Goal: Task Accomplishment & Management: Manage account settings

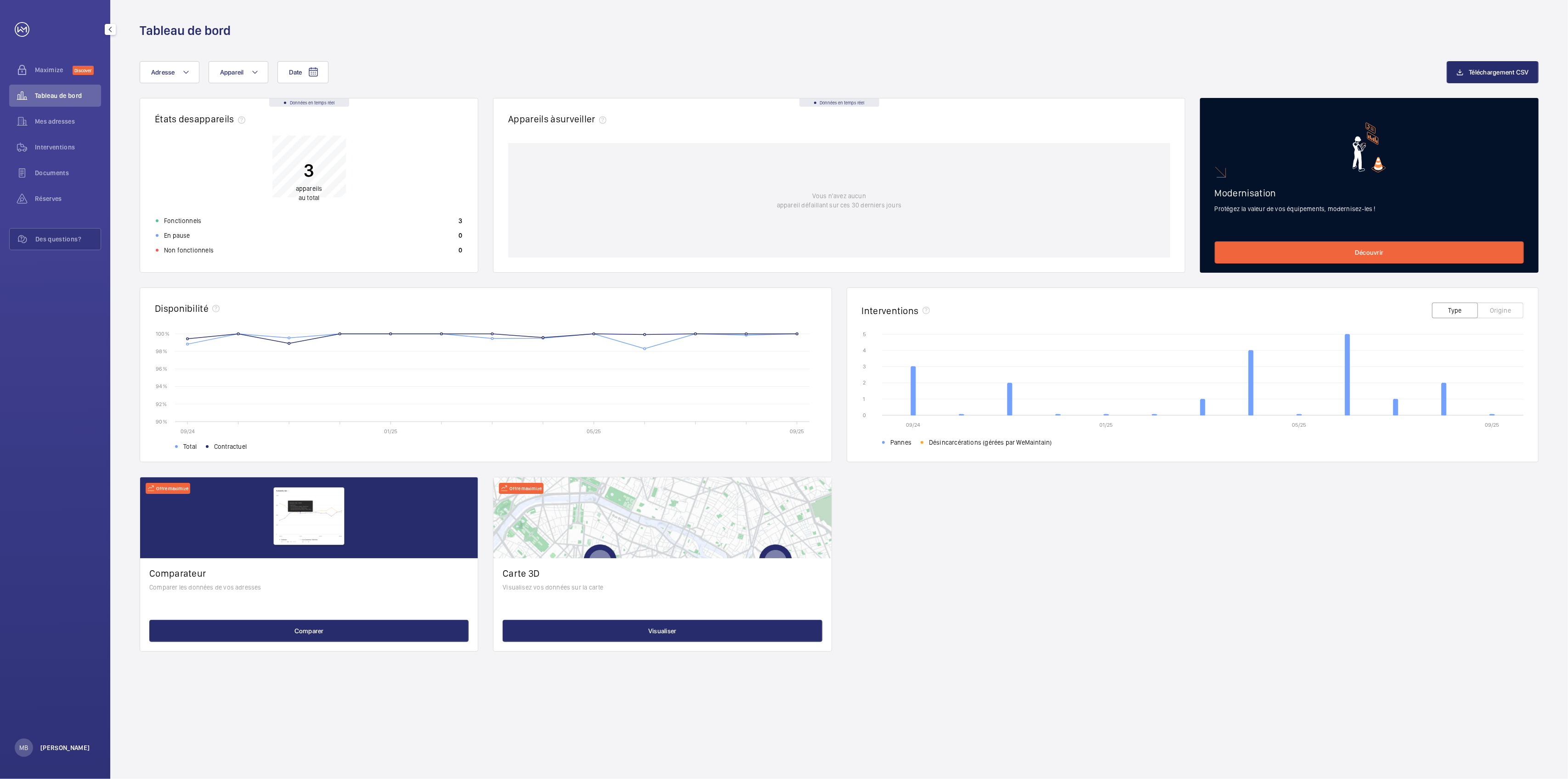
click at [63, 747] on p "[PERSON_NAME]" at bounding box center [65, 747] width 50 height 9
click at [54, 729] on p "Se déconnecter" at bounding box center [46, 727] width 44 height 9
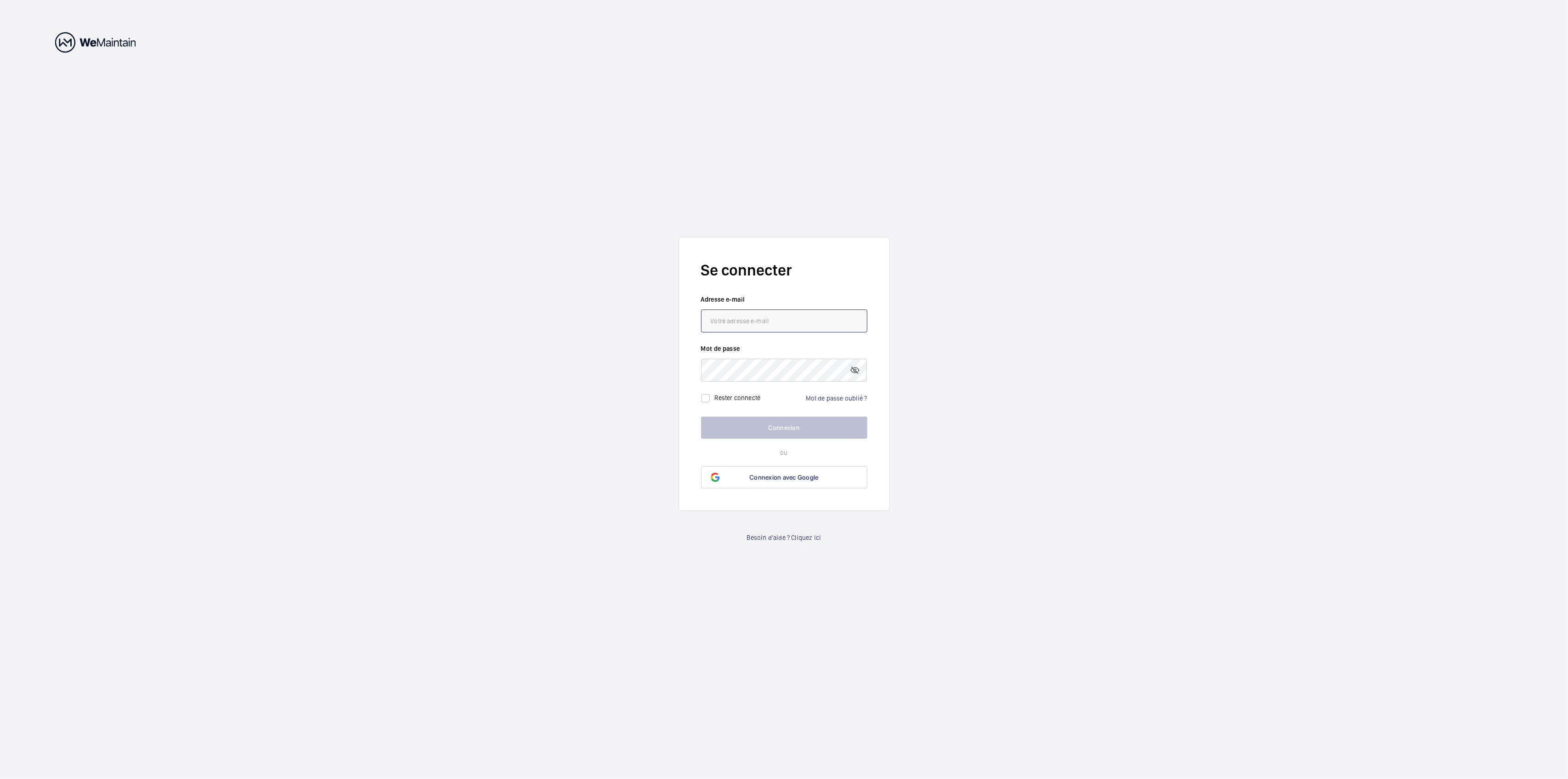
click at [740, 326] on input "email" at bounding box center [784, 321] width 166 height 23
type input "[EMAIL_ADDRESS][DOMAIN_NAME]"
click at [855, 370] on mat-icon at bounding box center [855, 370] width 11 height 11
click at [839, 398] on link "Mot de passe oublié ?" at bounding box center [836, 398] width 61 height 7
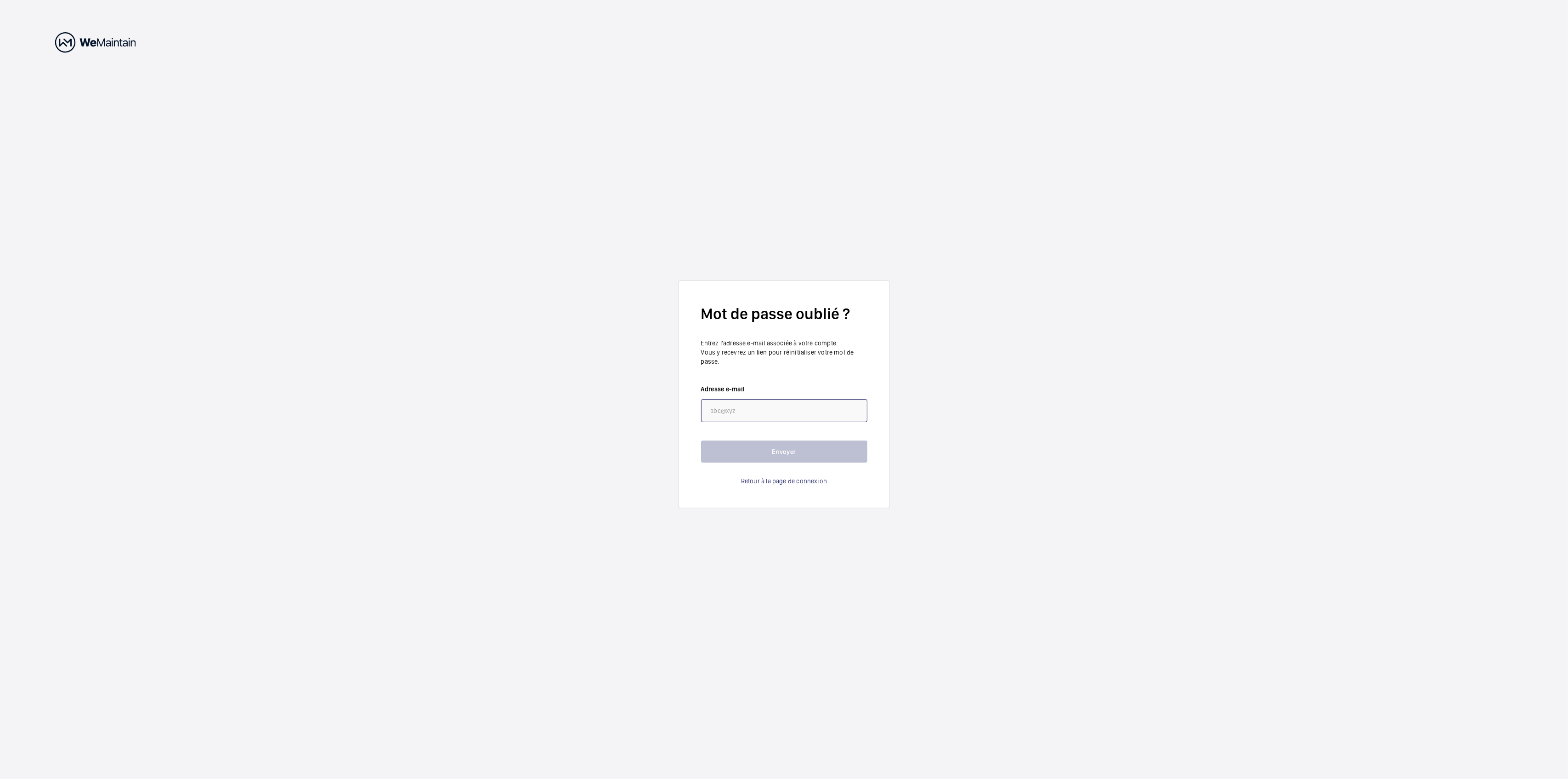
click at [744, 411] on input "email" at bounding box center [784, 411] width 166 height 23
type input "[EMAIL_ADDRESS][DOMAIN_NAME]"
click at [797, 456] on button "Envoyer" at bounding box center [784, 451] width 166 height 22
click at [756, 456] on button "Retour à la page d'identification" at bounding box center [784, 453] width 166 height 22
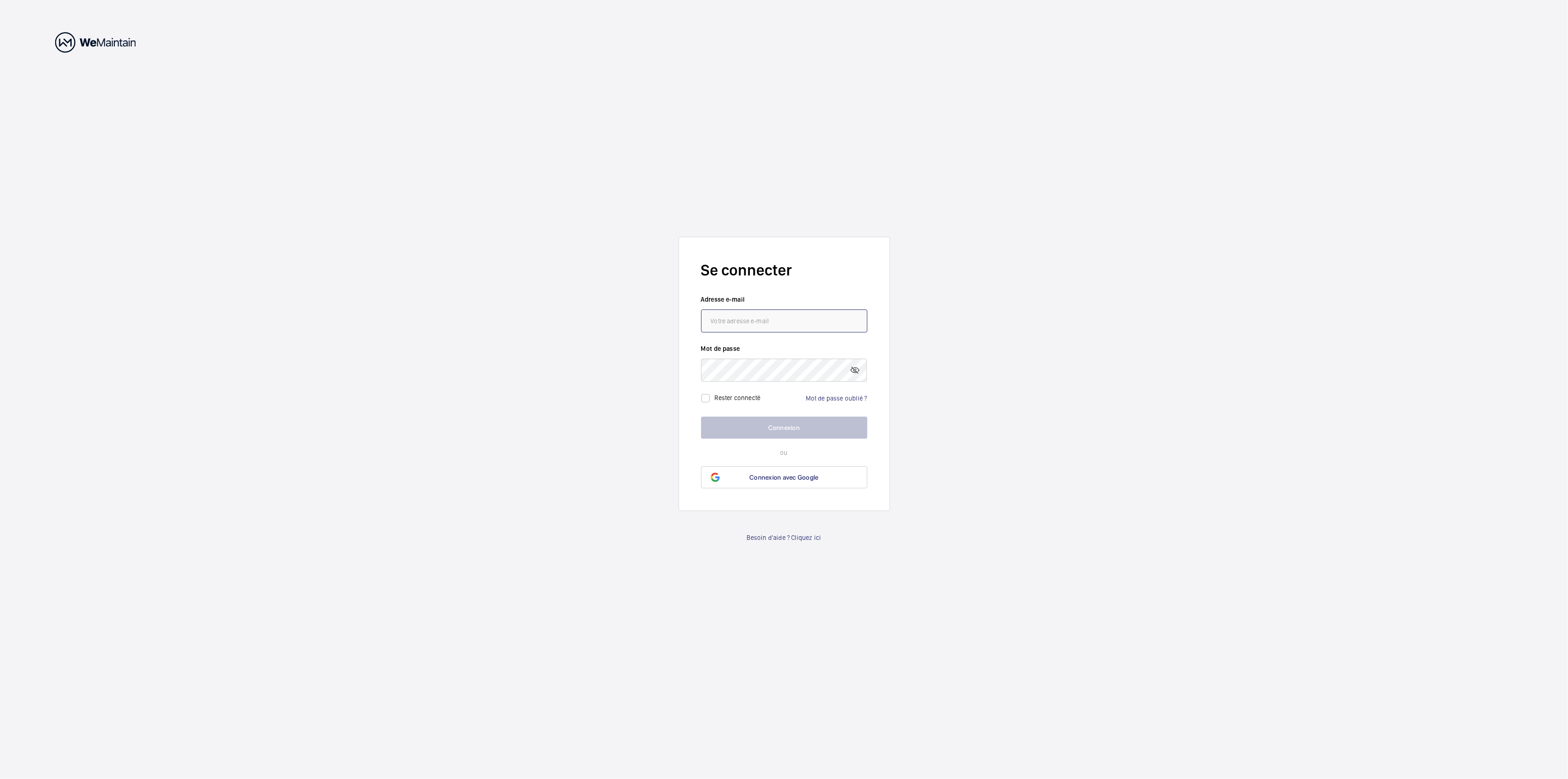
click at [757, 317] on input "email" at bounding box center [784, 321] width 166 height 23
click at [760, 322] on input "email" at bounding box center [784, 321] width 166 height 23
type input "[EMAIL_ADDRESS][DOMAIN_NAME]"
click at [801, 426] on button "Connexion" at bounding box center [784, 428] width 166 height 22
click at [853, 363] on mat-icon at bounding box center [855, 362] width 11 height 11
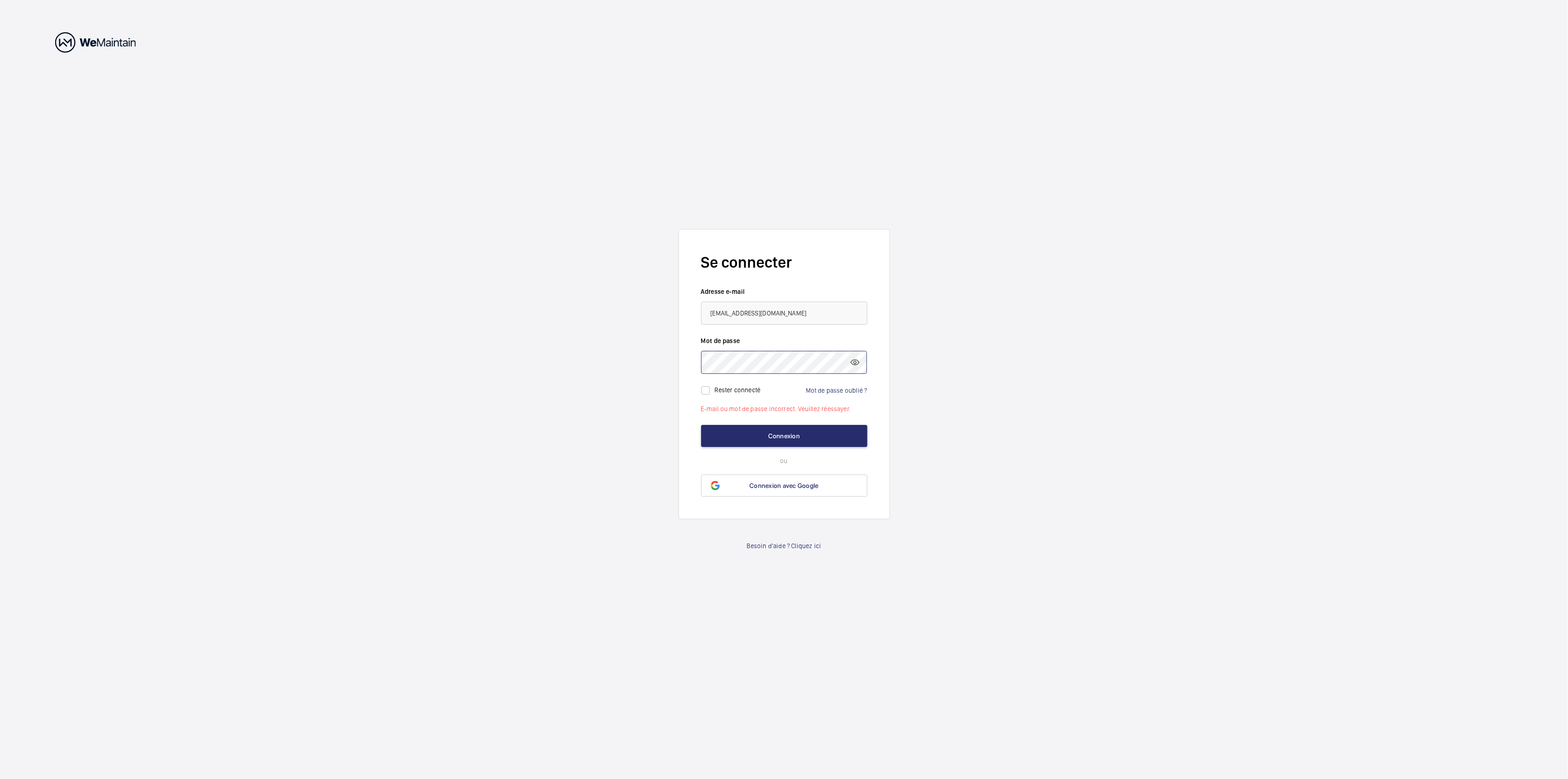
click at [673, 366] on wm-front-auth-container "Se connecter Adresse e-mail [EMAIL_ADDRESS][DOMAIN_NAME] Mot de passe Rester co…" at bounding box center [784, 389] width 1568 height 779
click at [719, 390] on label "Rester connecté" at bounding box center [737, 389] width 46 height 7
checkbox input "true"
click at [757, 432] on button "Connexion" at bounding box center [784, 435] width 166 height 22
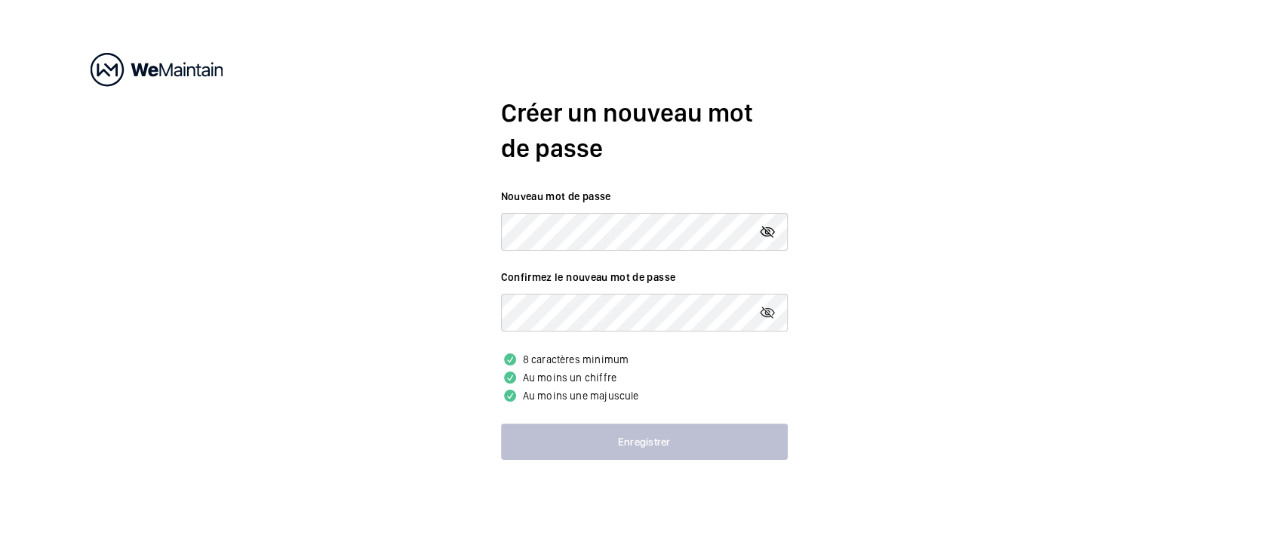
click at [771, 230] on mat-icon at bounding box center [768, 232] width 18 height 18
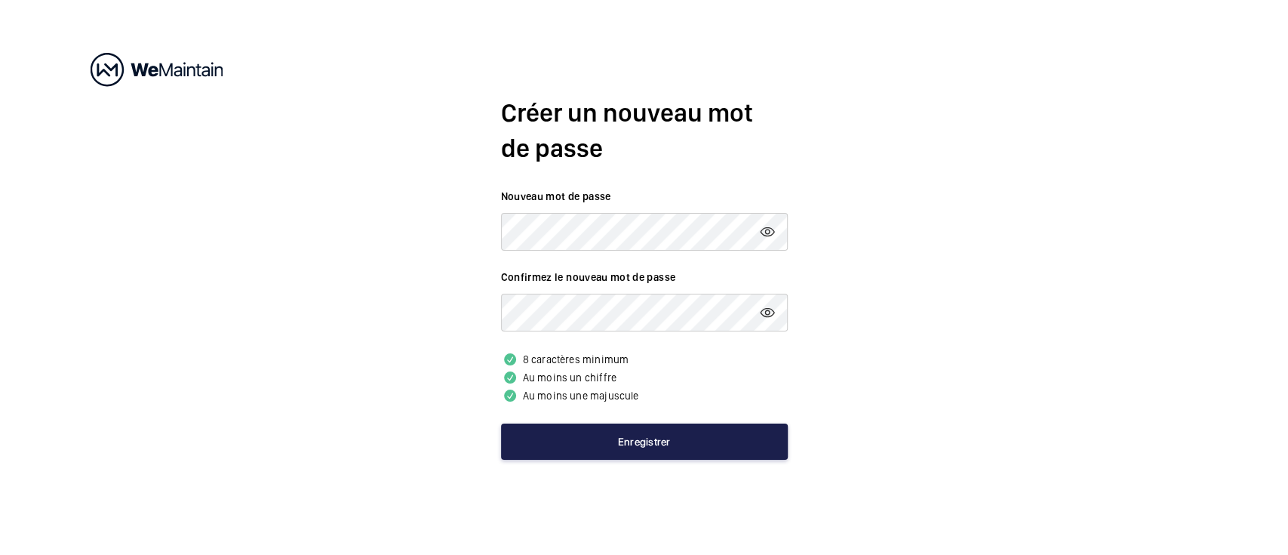
click at [568, 452] on button "Enregistrer" at bounding box center [644, 441] width 287 height 36
